Goal: Task Accomplishment & Management: Manage account settings

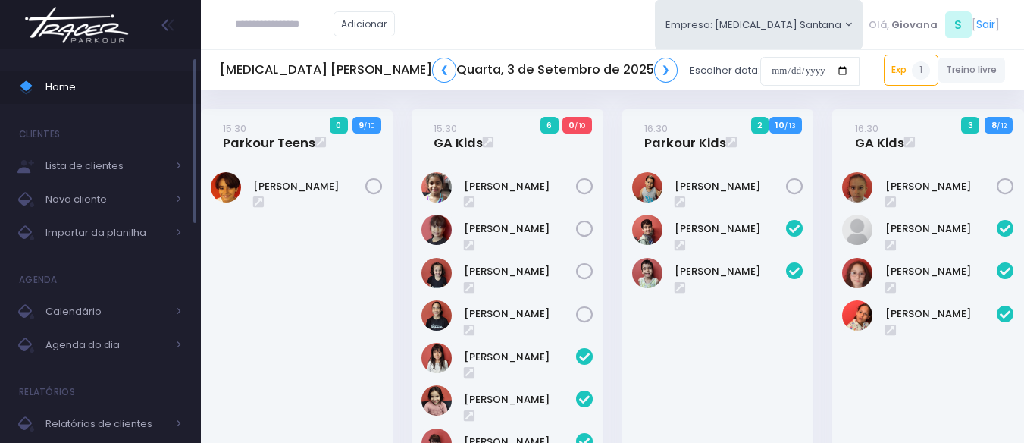
click at [52, 83] on span "Home" at bounding box center [113, 87] width 136 height 20
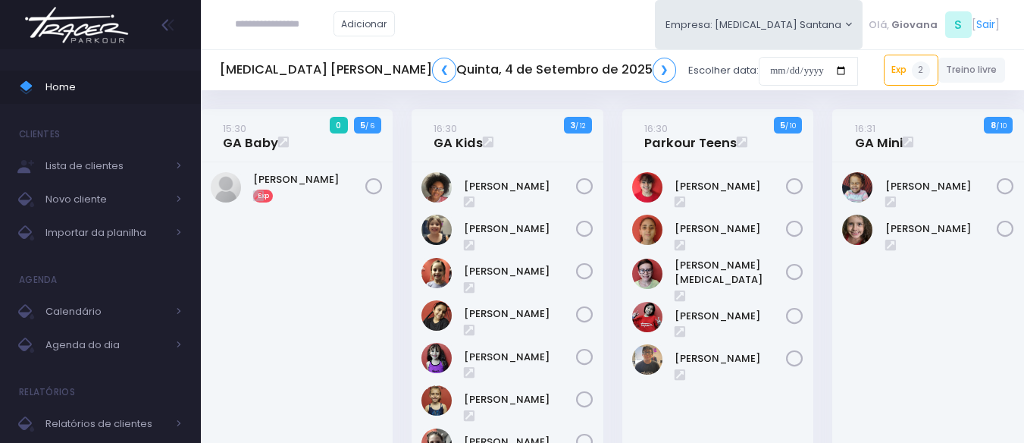
click at [616, 228] on div "16:30 Parkour Teens 5 / 10" at bounding box center [717, 346] width 211 height 475
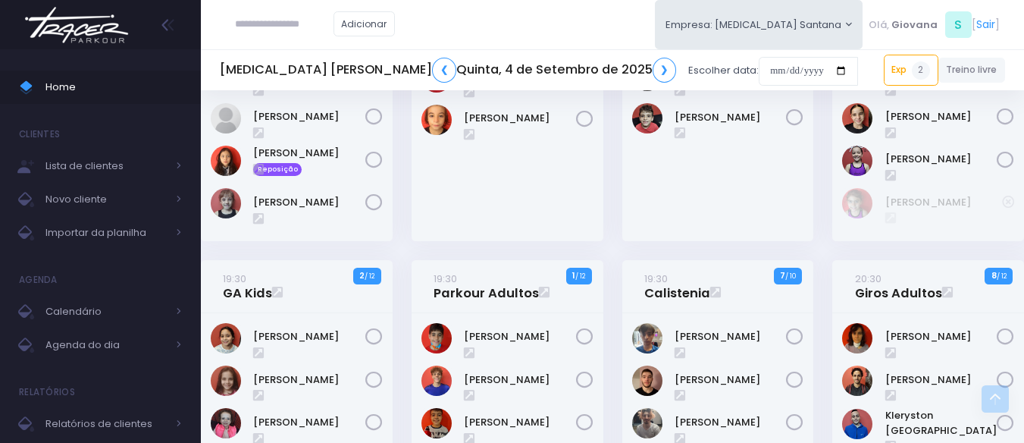
scroll to position [455, 0]
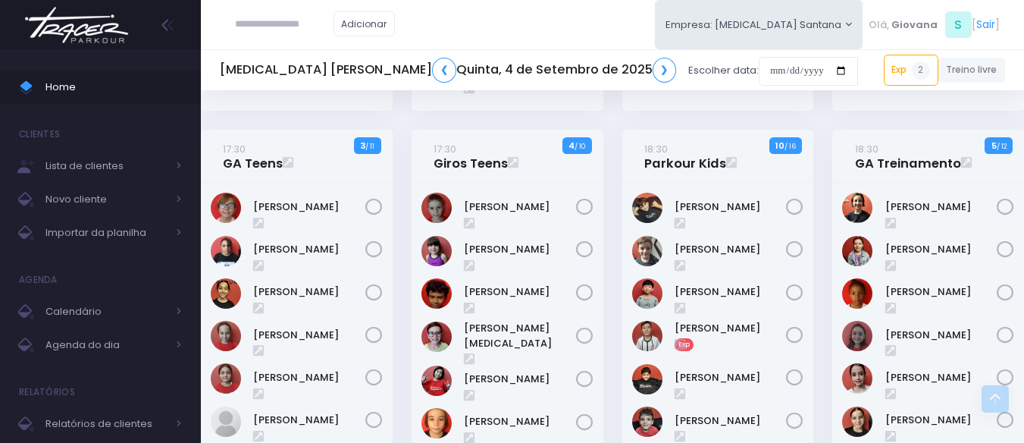
click at [327, 23] on input "text" at bounding box center [284, 24] width 99 height 29
type input "**********"
click input "submit" at bounding box center [0, 0] width 0 height 0
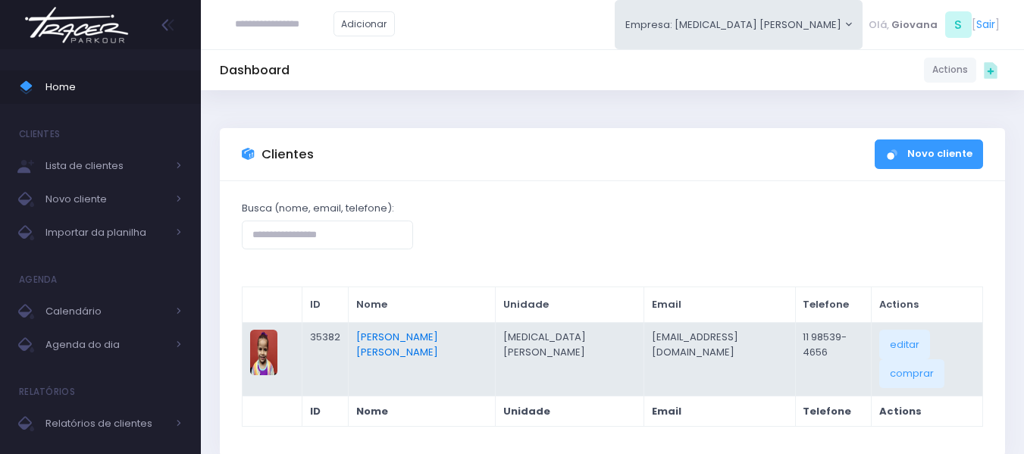
click at [425, 335] on link "[PERSON_NAME] [PERSON_NAME]" at bounding box center [397, 345] width 82 height 30
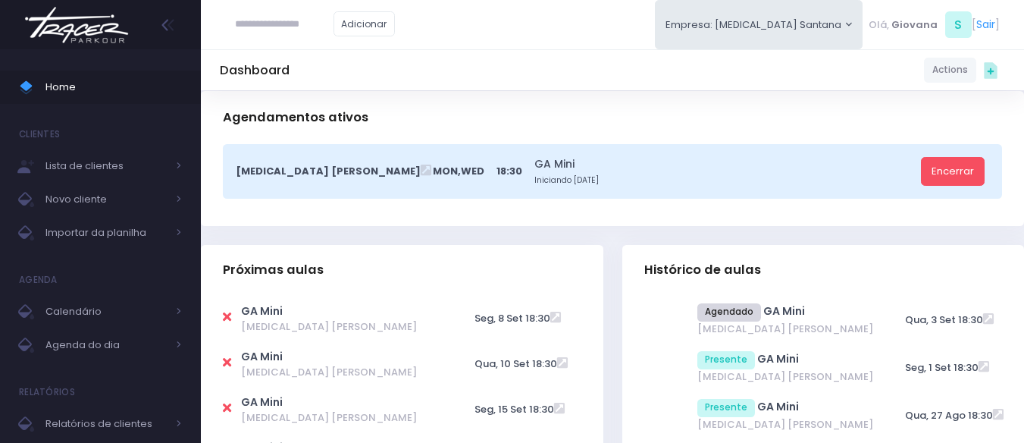
scroll to position [455, 0]
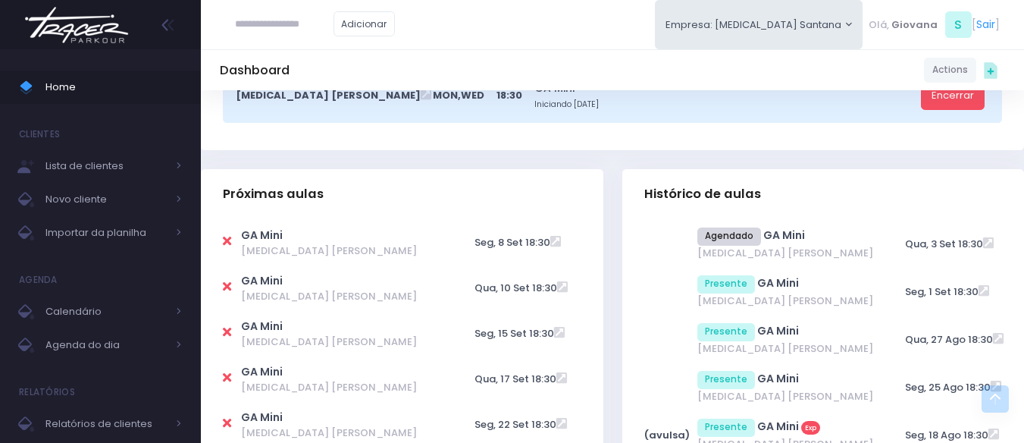
click at [610, 292] on div "Próximas aulas GA Mini [MEDICAL_DATA] Santana" at bounding box center [402, 436] width 421 height 534
click at [618, 277] on div "Histórico de aulas Agendado GA Mini" at bounding box center [822, 436] width 421 height 534
click at [598, 324] on div "GA Mini T3 Santana" at bounding box center [402, 450] width 402 height 470
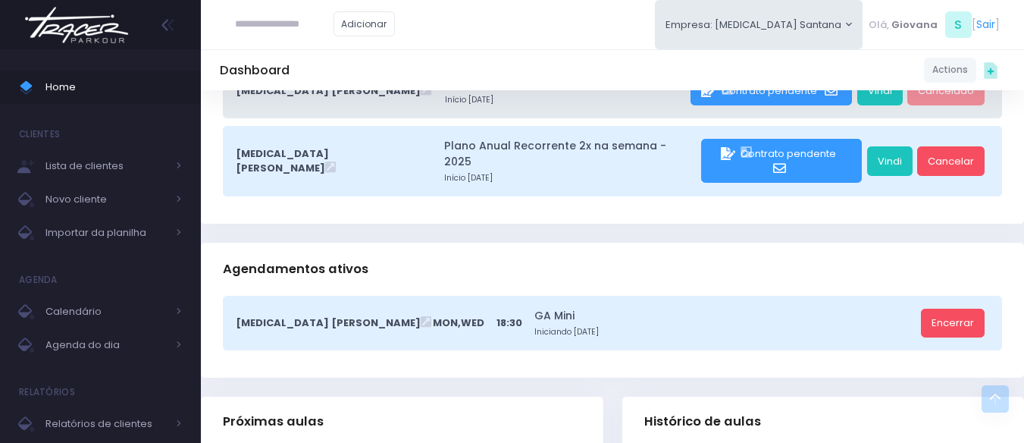
scroll to position [0, 0]
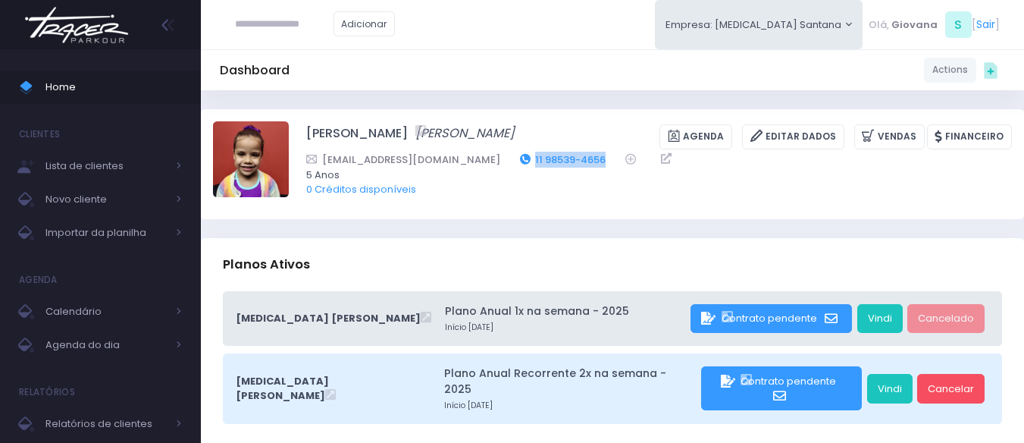
drag, startPoint x: 581, startPoint y: 179, endPoint x: 500, endPoint y: 177, distance: 80.4
click at [500, 168] on div "valeriamsantos0@gmail.com 11 98539-4656" at bounding box center [649, 160] width 686 height 16
copy link "11 98539-4656"
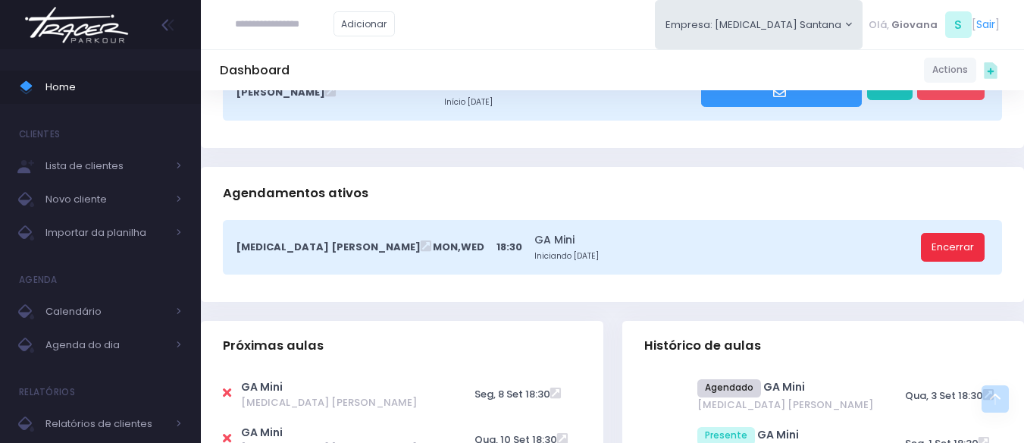
click at [957, 245] on link "Encerrar" at bounding box center [953, 247] width 64 height 29
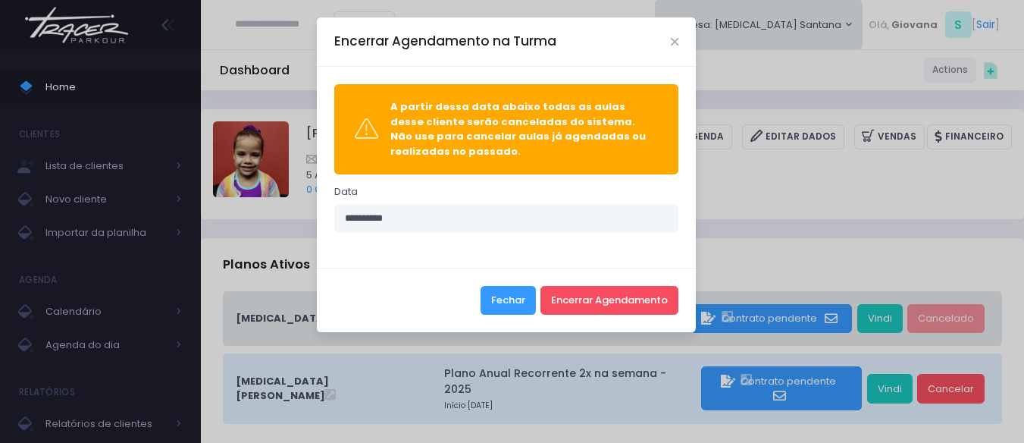
click at [518, 306] on button "Fechar" at bounding box center [508, 300] width 55 height 29
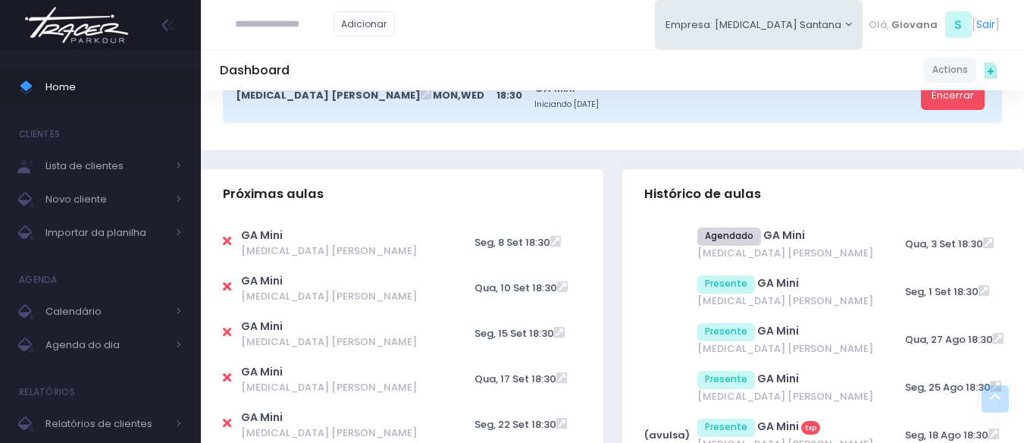
scroll to position [303, 0]
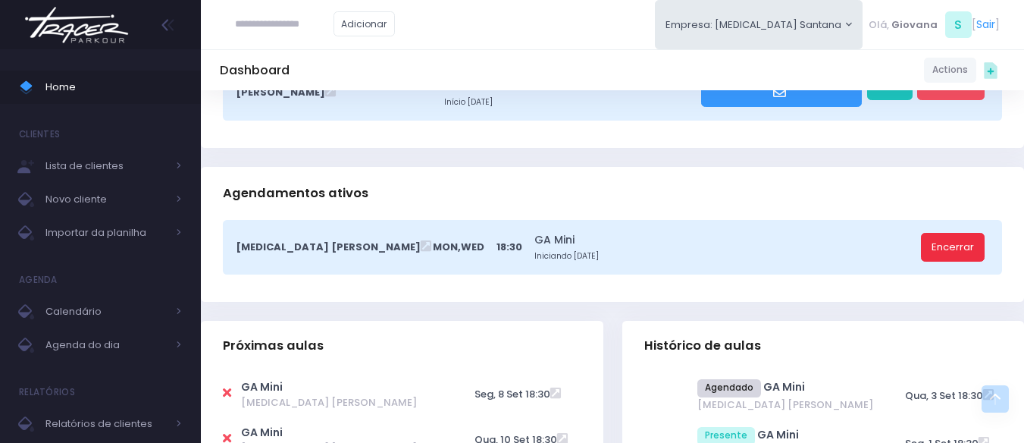
click at [950, 238] on link "Encerrar" at bounding box center [953, 247] width 64 height 29
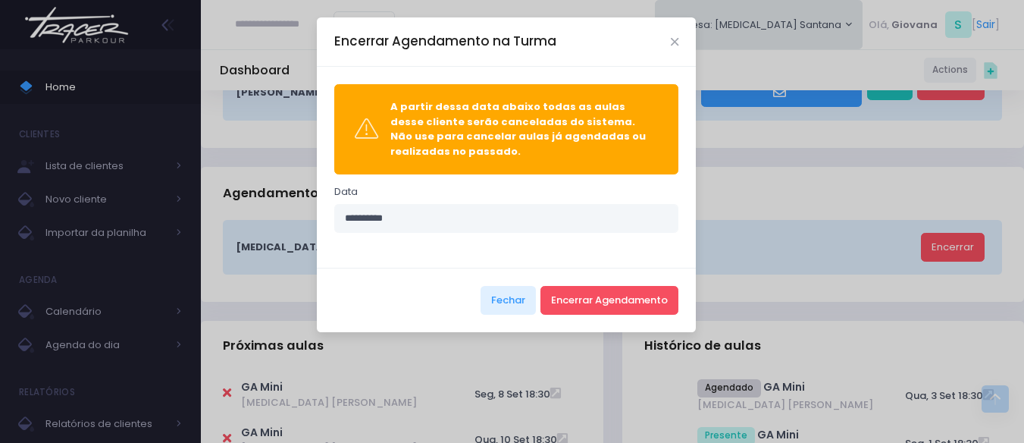
scroll to position [0, 0]
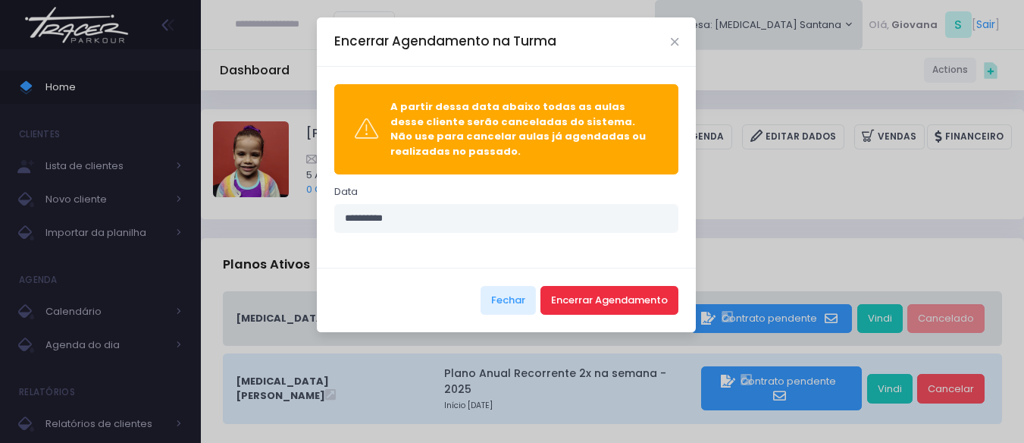
click at [618, 293] on button "Encerrar Agendamento" at bounding box center [609, 300] width 138 height 29
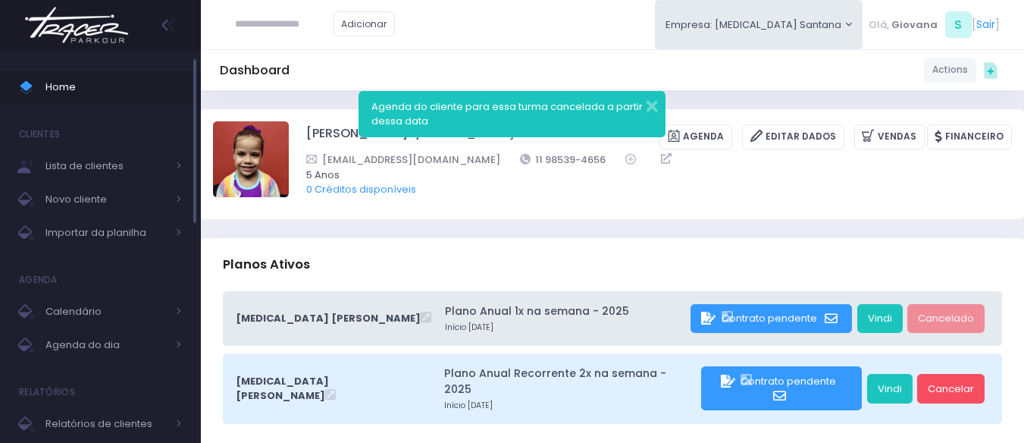
click at [182, 94] on link "Home" at bounding box center [100, 86] width 201 height 33
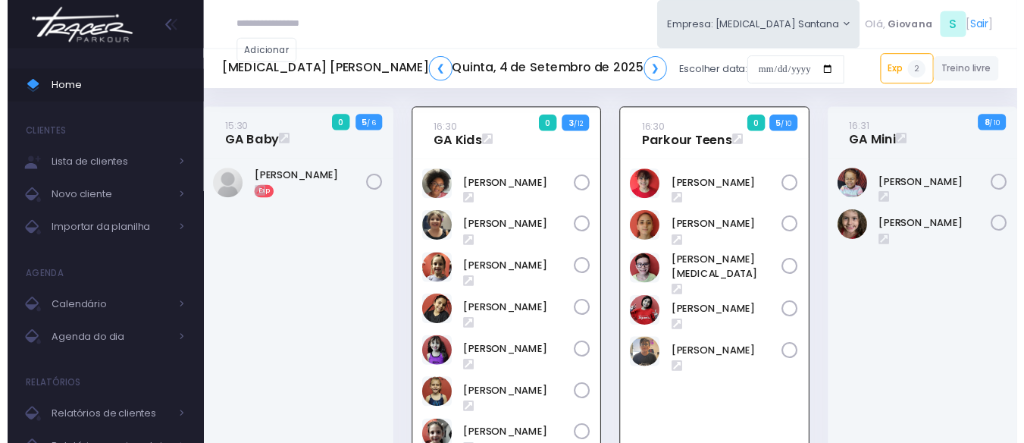
scroll to position [109, 0]
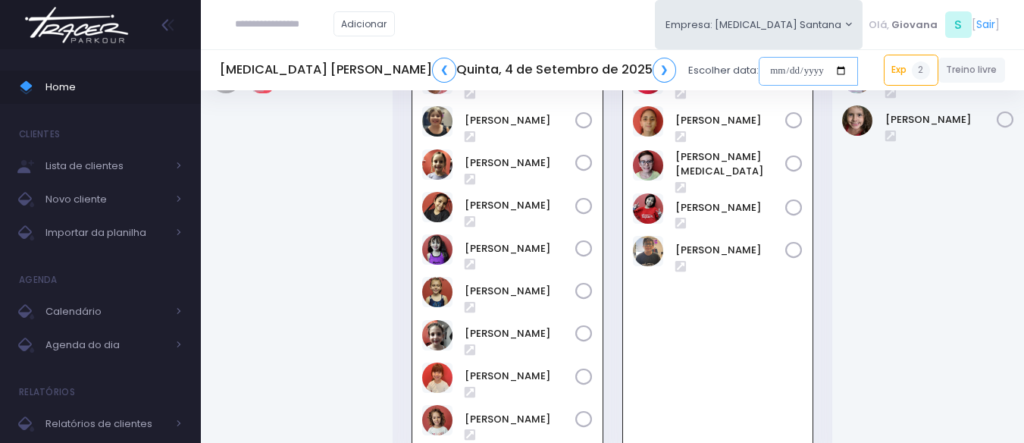
click at [759, 63] on input "date" at bounding box center [808, 71] width 99 height 29
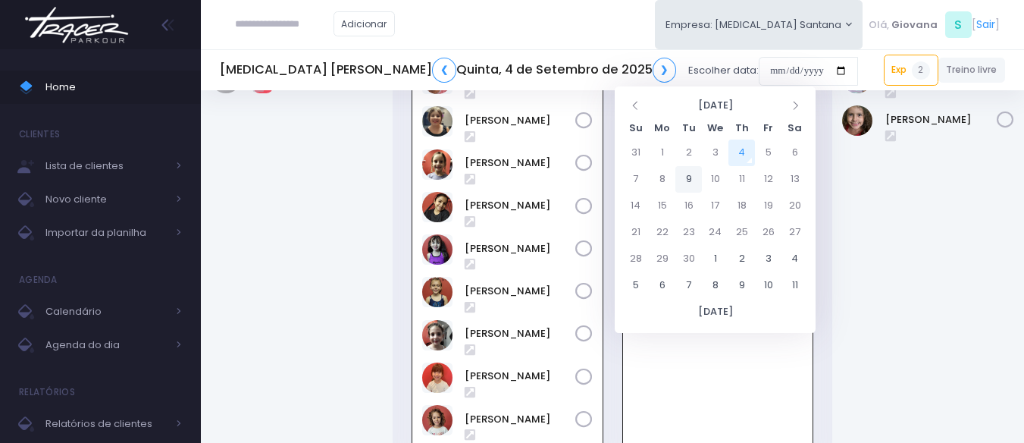
click at [688, 174] on td "9" at bounding box center [688, 179] width 27 height 27
type input "**********"
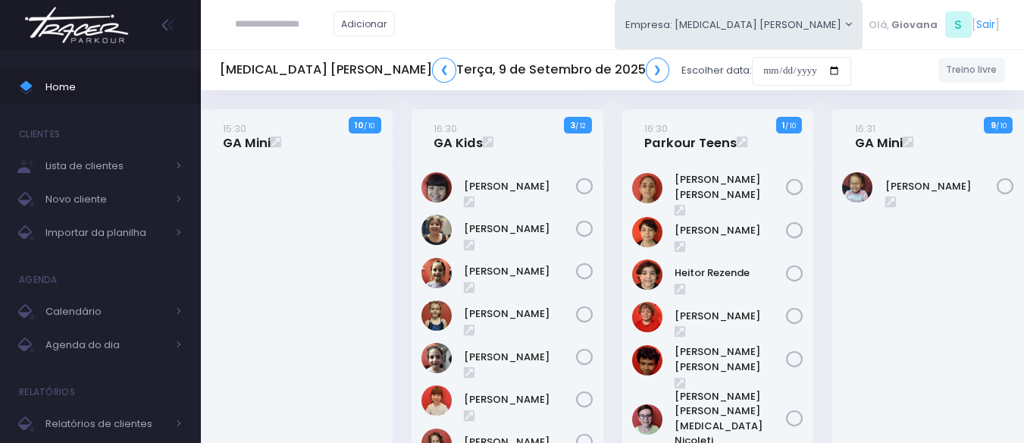
click at [855, 153] on h4 "16:31 GA Mini" at bounding box center [879, 135] width 48 height 42
click at [819, 166] on div "16:30 Parkour Teens 1 / 10" at bounding box center [717, 365] width 211 height 512
click at [869, 145] on link "16:31 GA Mini" at bounding box center [879, 136] width 48 height 30
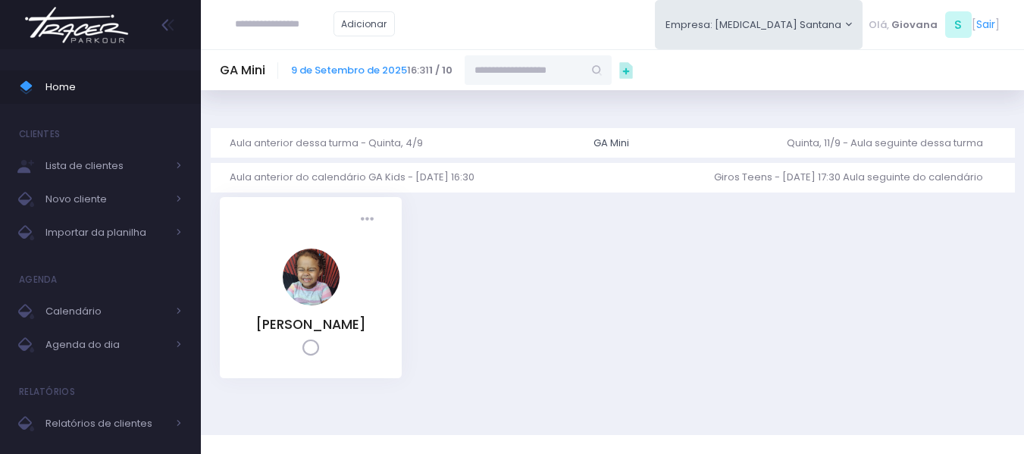
click at [533, 64] on input "text" at bounding box center [524, 69] width 118 height 29
click at [578, 105] on link "[PERSON_NAME]" at bounding box center [539, 96] width 88 height 15
type input "**********"
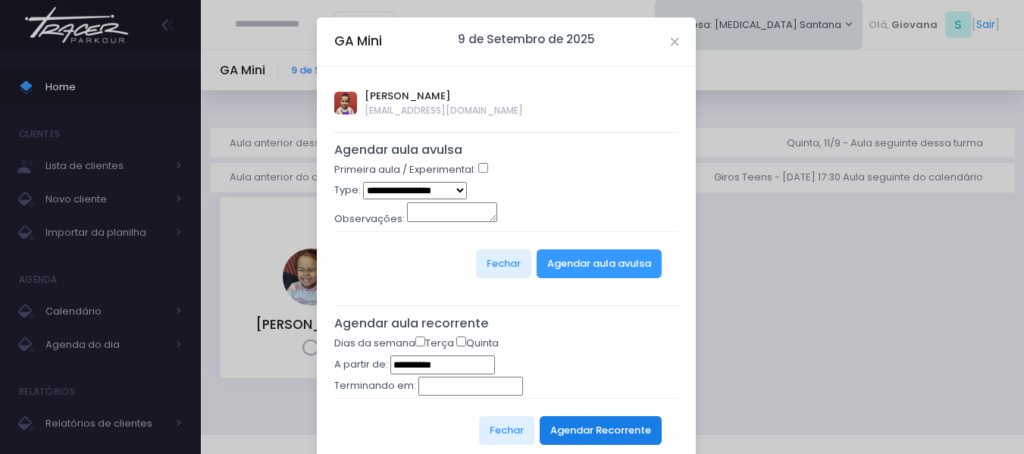
click at [581, 428] on button "Agendar Recorrente" at bounding box center [601, 430] width 122 height 29
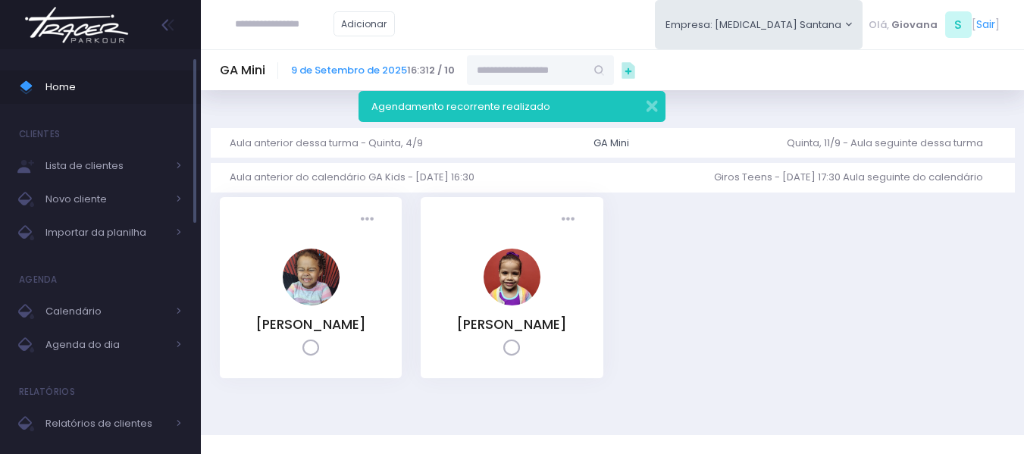
click at [64, 93] on span "Home" at bounding box center [113, 87] width 136 height 20
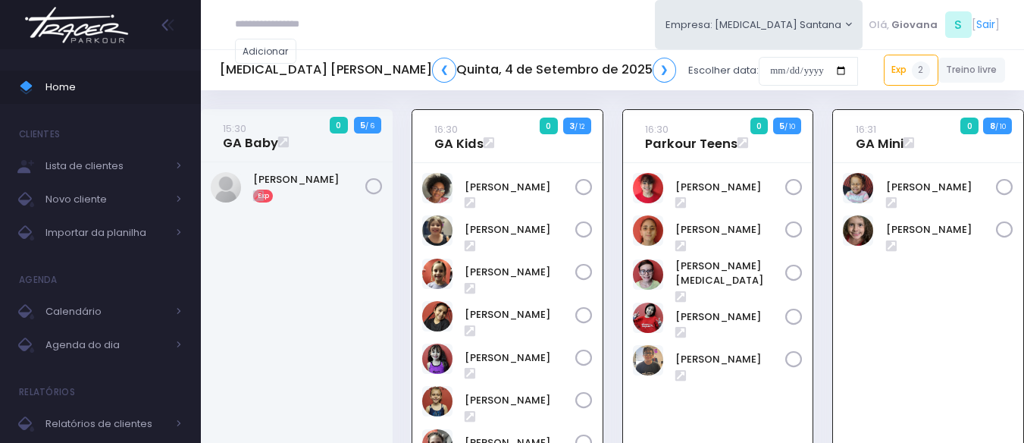
scroll to position [109, 0]
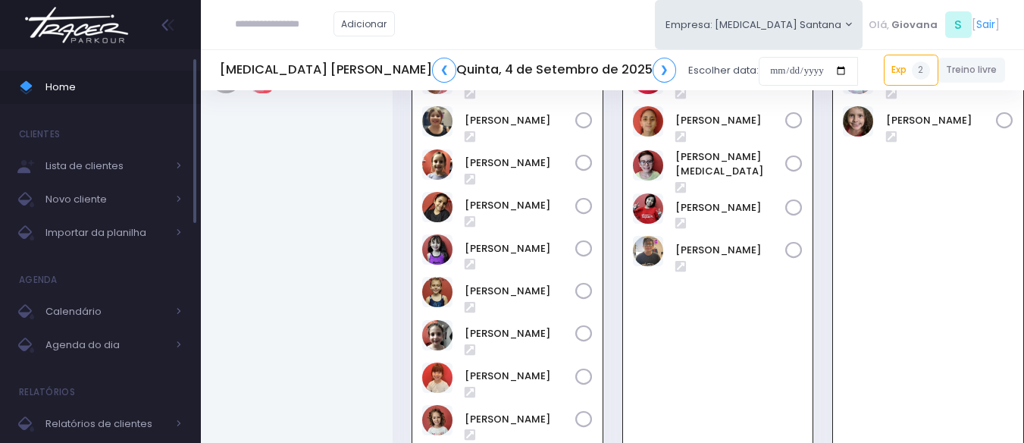
click at [58, 76] on link "Home" at bounding box center [100, 86] width 201 height 33
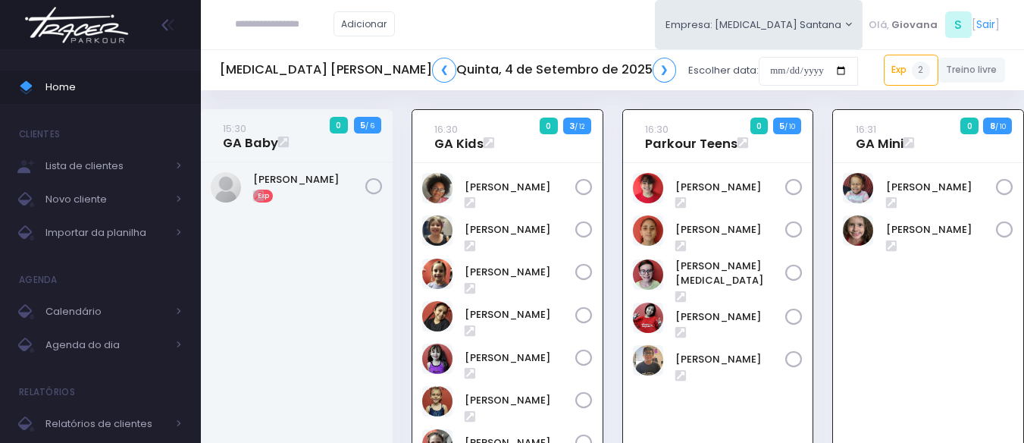
scroll to position [109, 0]
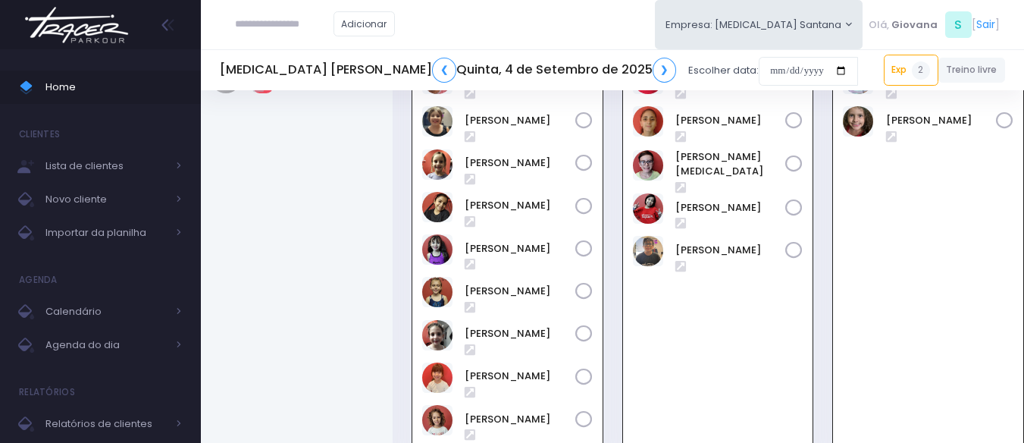
paste input "**********"
type input "**********"
click at [331, 57] on link "[PERSON_NAME] [PERSON_NAME]" at bounding box center [310, 51] width 90 height 15
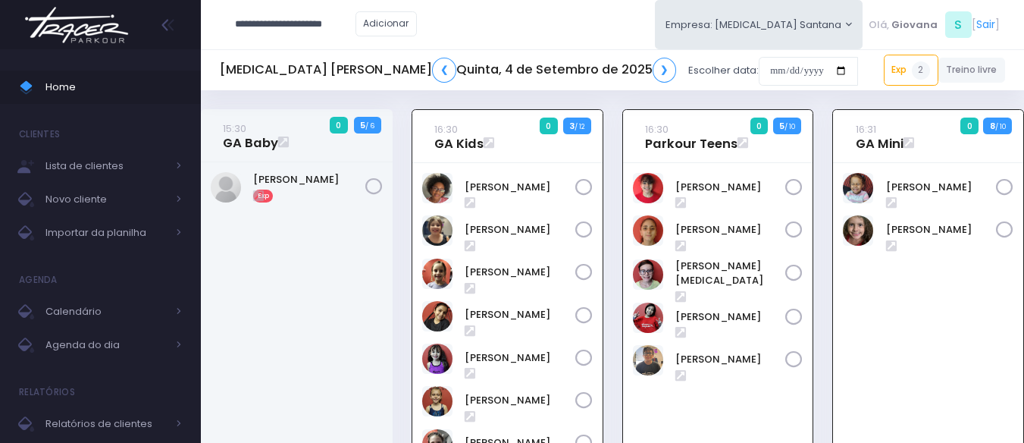
type input "**********"
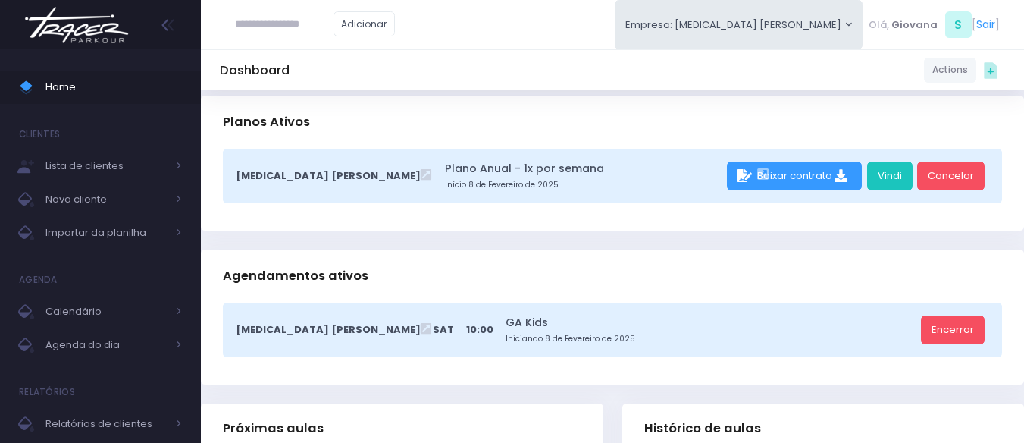
scroll to position [303, 0]
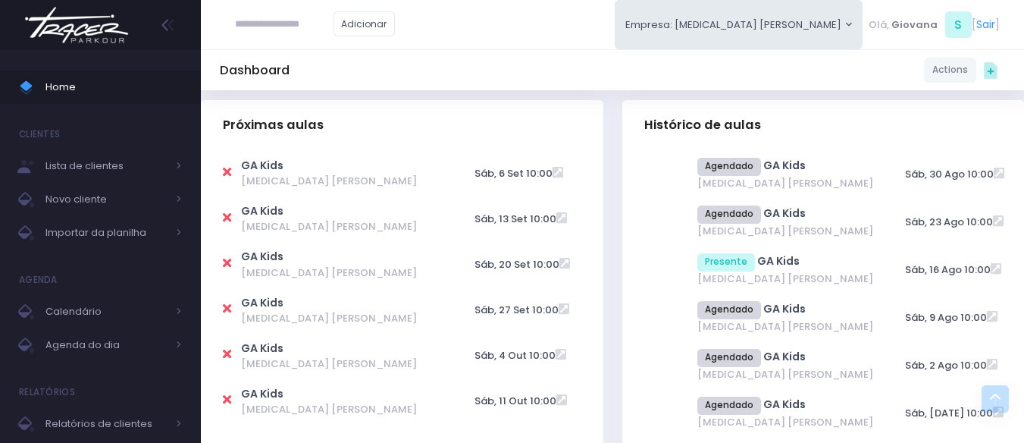
scroll to position [0, 0]
